Goal: Communication & Community: Ask a question

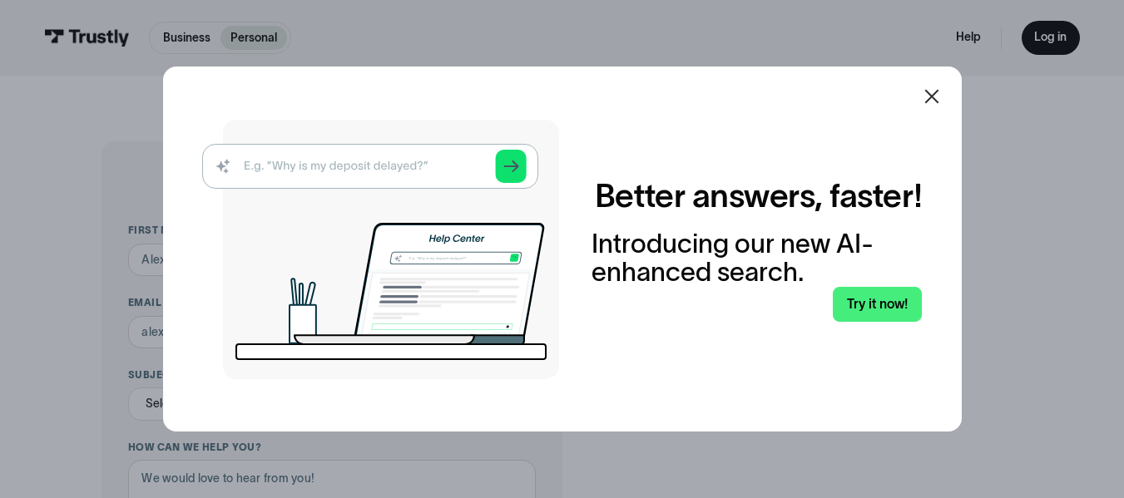
click at [937, 170] on div "Better answers, faster! Introducing our new AI-enhanced search. Try it now!" at bounding box center [562, 249] width 798 height 365
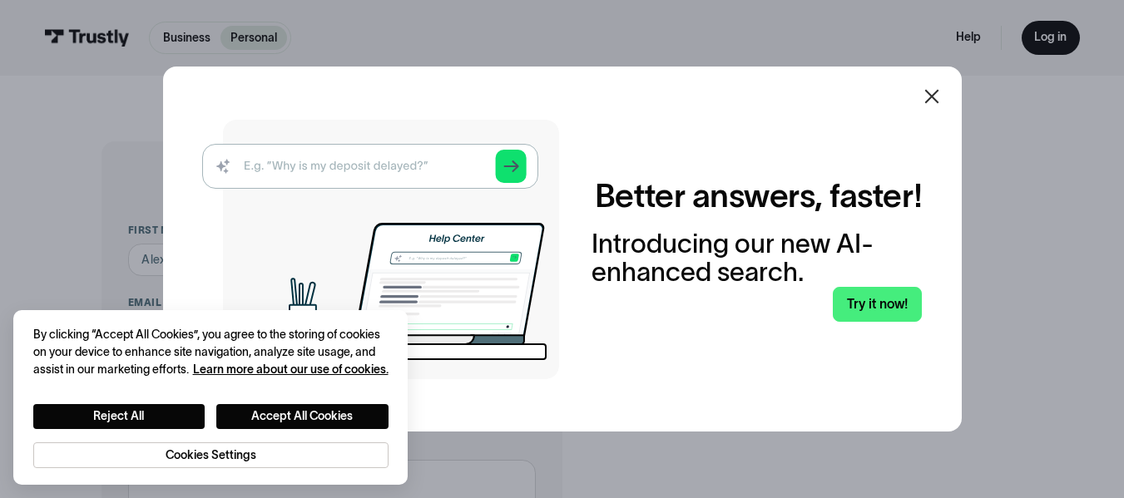
click at [938, 103] on icon at bounding box center [932, 97] width 20 height 20
click at [937, 89] on icon at bounding box center [932, 97] width 20 height 20
click at [938, 101] on icon at bounding box center [932, 97] width 20 height 20
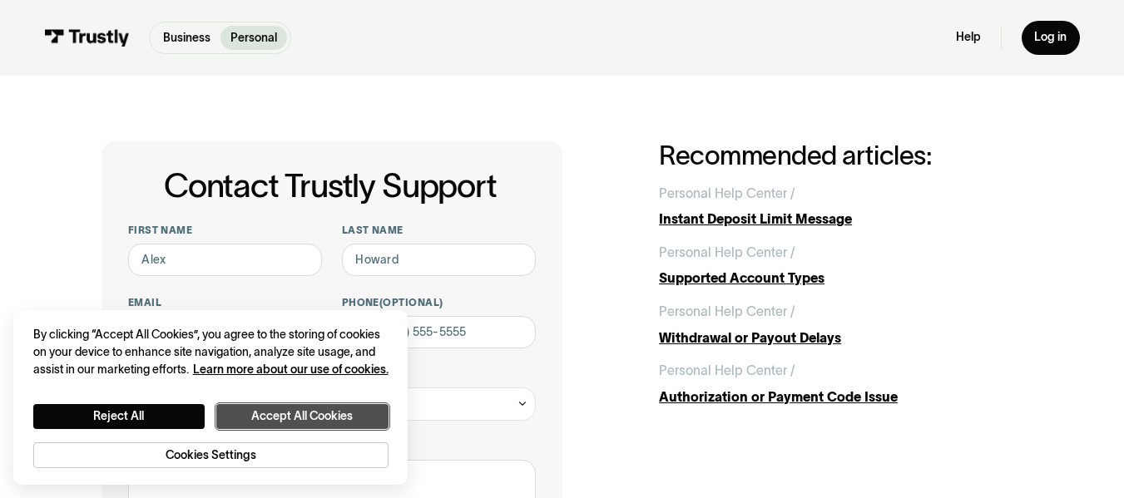
click at [297, 411] on button "Accept All Cookies" at bounding box center [302, 416] width 172 height 25
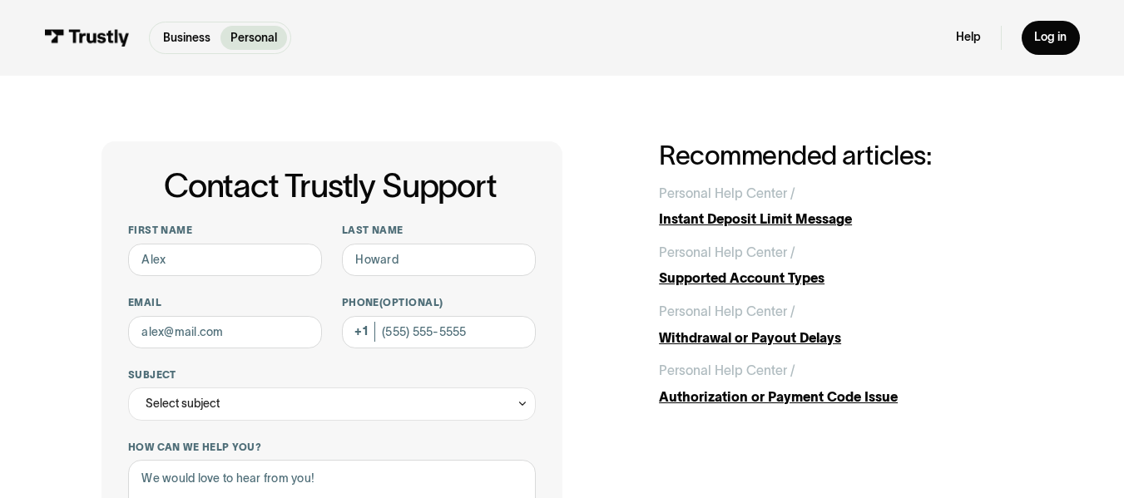
click at [189, 268] on input "First name" at bounding box center [225, 260] width 194 height 33
type input "[PERSON_NAME]"
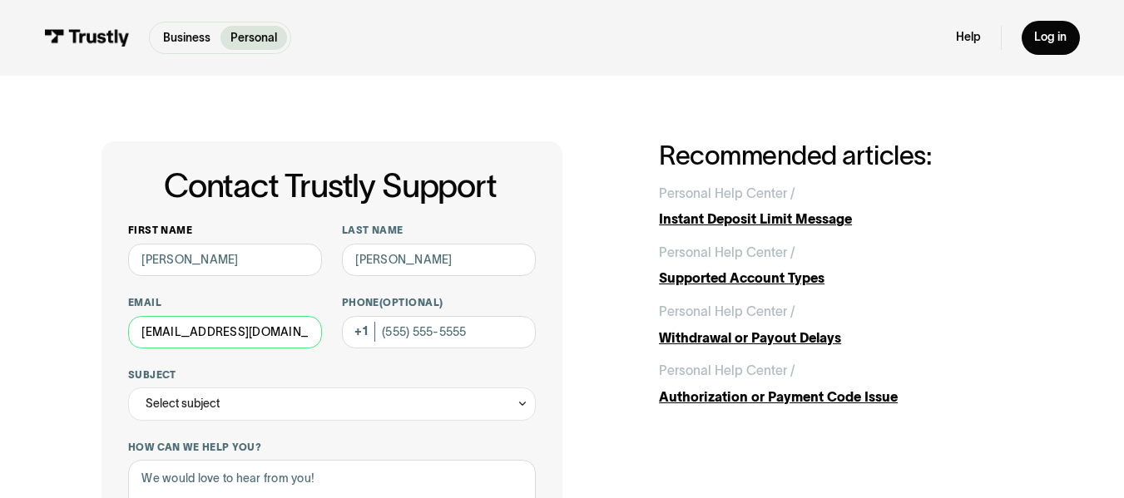
type input "[EMAIL_ADDRESS][DOMAIN_NAME]"
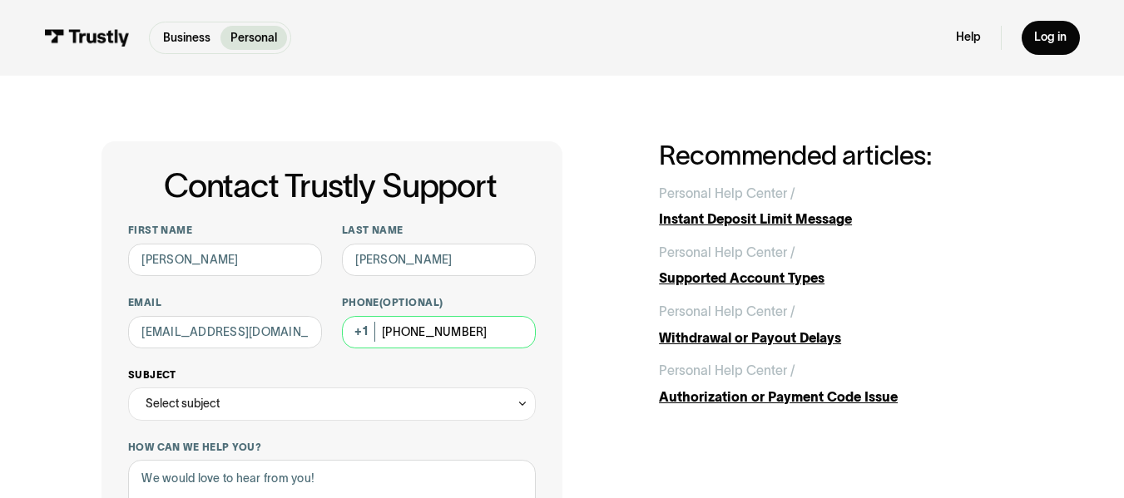
type input "[PHONE_NUMBER]"
click at [198, 412] on div "Select subject" at bounding box center [183, 404] width 74 height 20
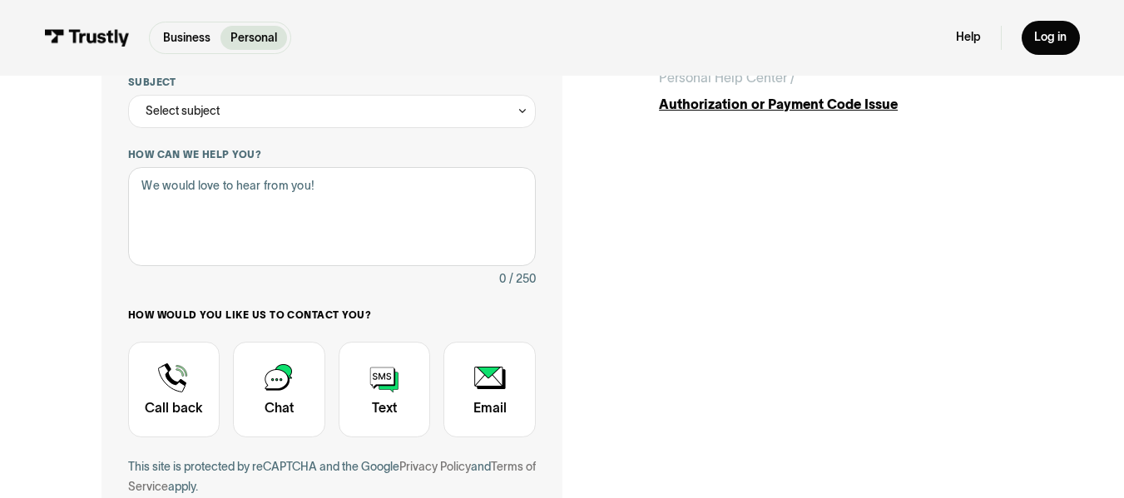
scroll to position [295, 0]
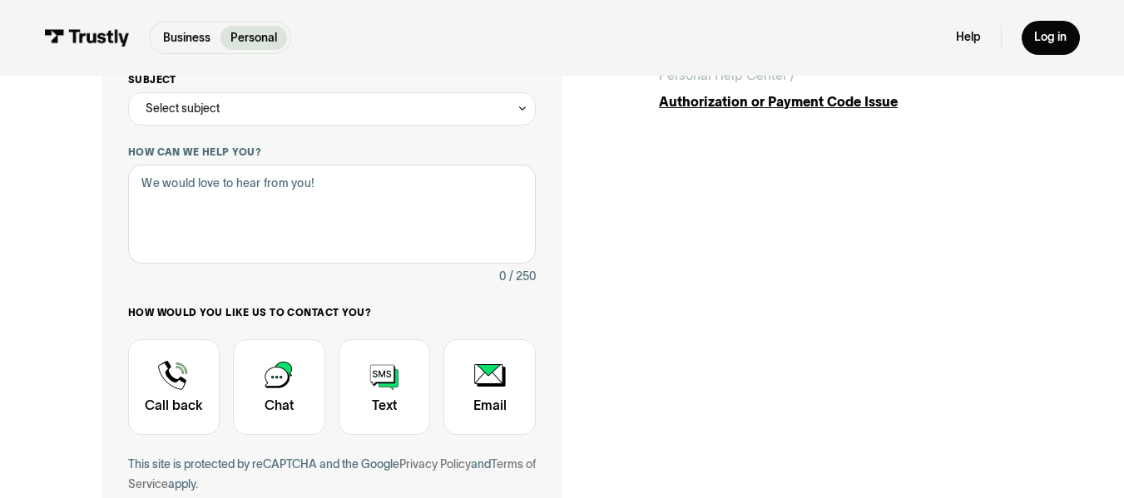
click at [373, 110] on div "Select subject" at bounding box center [332, 108] width 408 height 33
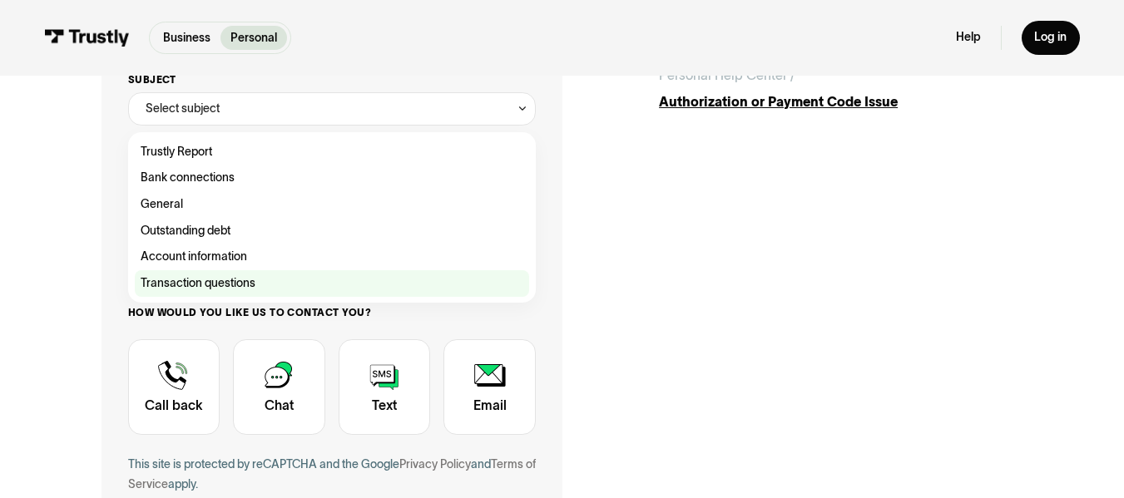
click at [273, 281] on div "Contact Trustly Support" at bounding box center [332, 283] width 394 height 27
type input "**********"
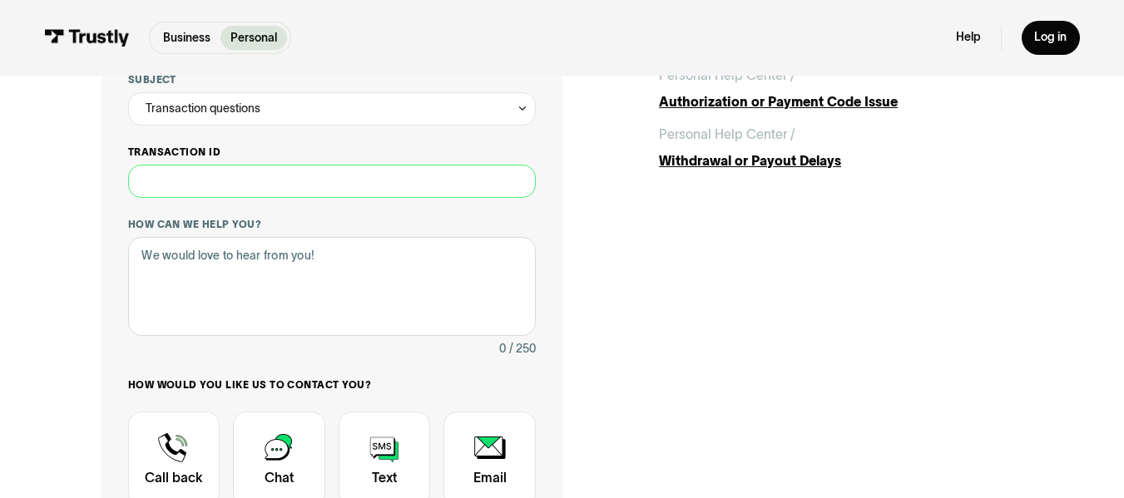
click at [268, 187] on input "Transaction ID" at bounding box center [332, 181] width 408 height 33
type input "*********"
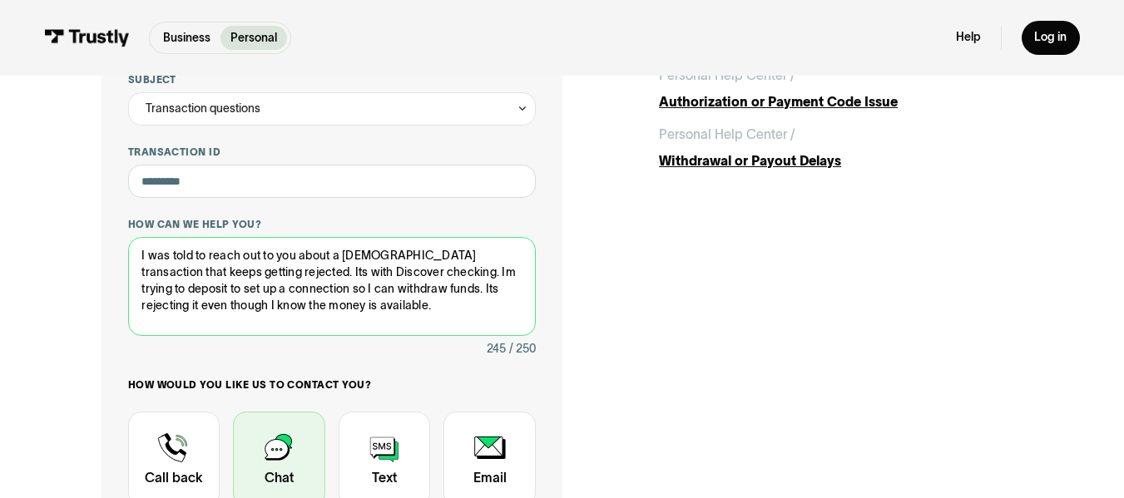
type textarea "I was told to reach out to you about a [DEMOGRAPHIC_DATA] transaction that keep…"
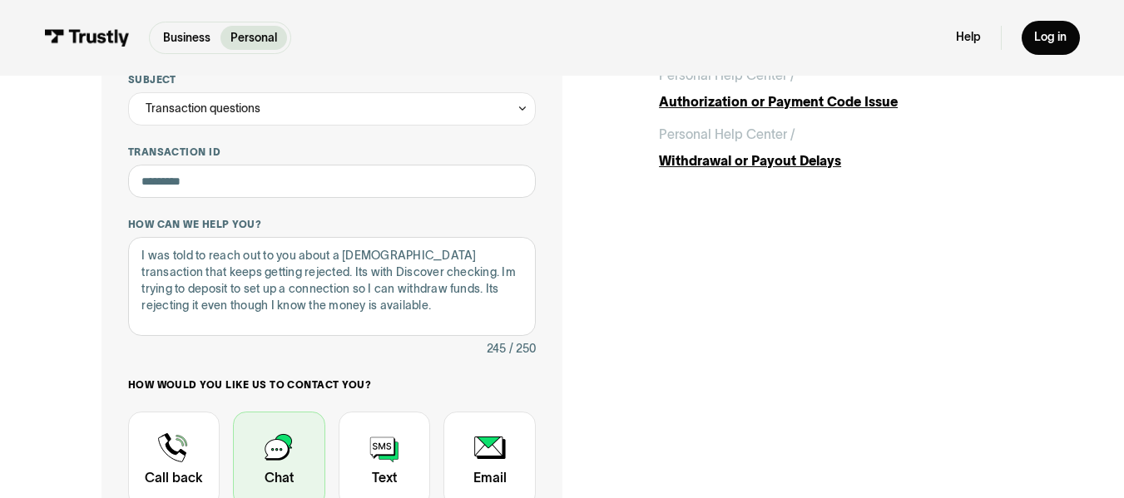
click at [274, 447] on div "Contact Trustly Support" at bounding box center [279, 460] width 92 height 96
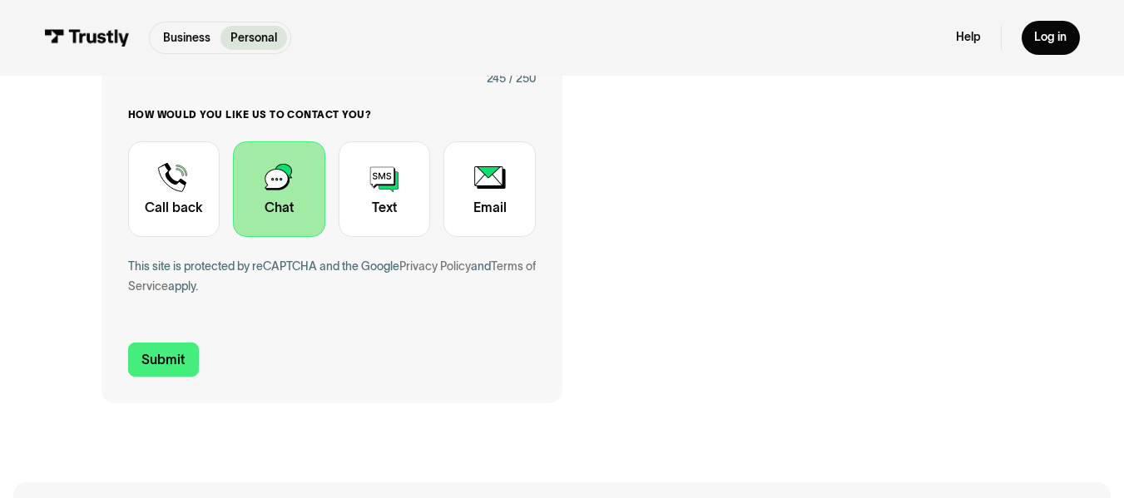
scroll to position [608, 0]
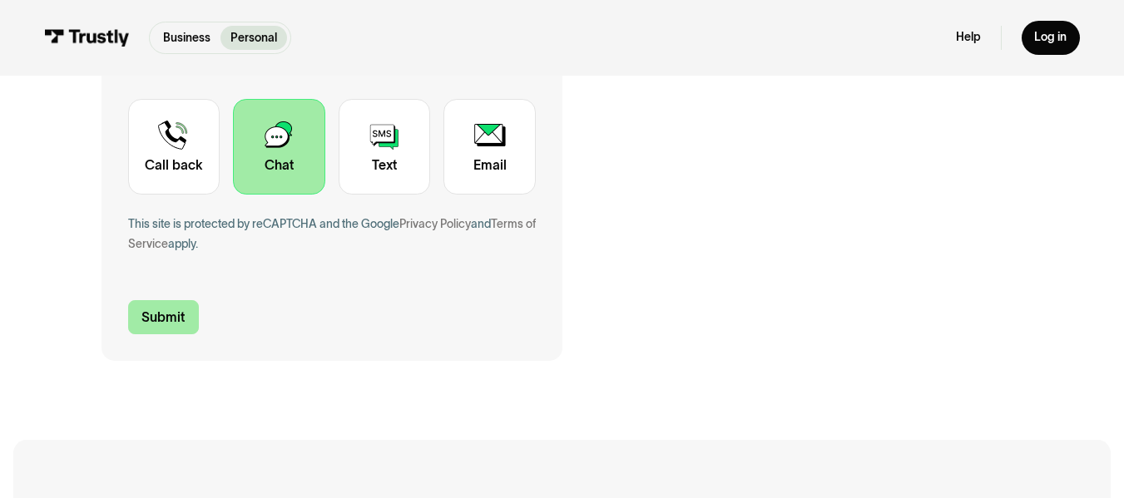
click at [142, 312] on input "Submit" at bounding box center [164, 317] width 72 height 35
type input "[PHONE_NUMBER]"
click at [168, 328] on input "Submit" at bounding box center [164, 317] width 72 height 35
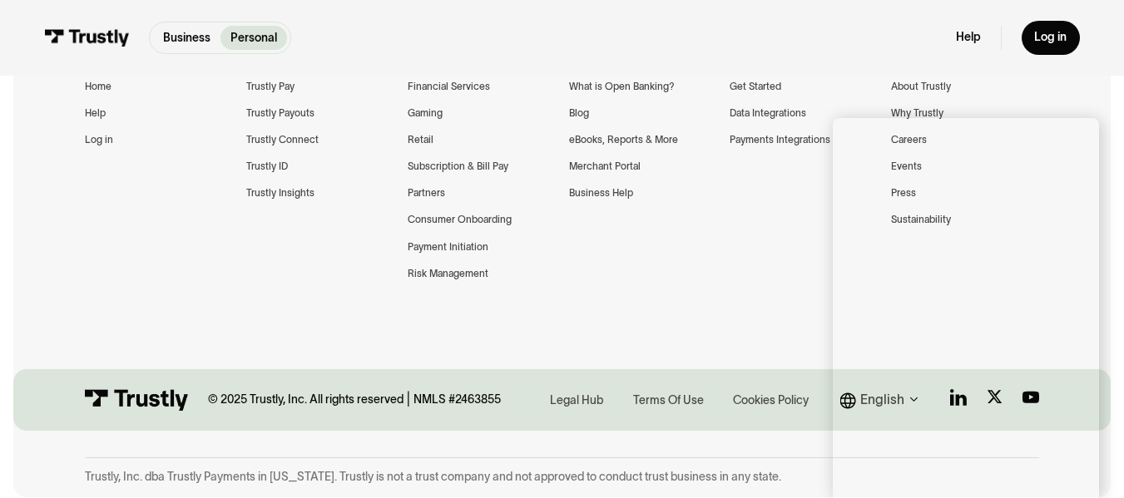
scroll to position [0, 0]
